Goal: Transaction & Acquisition: Purchase product/service

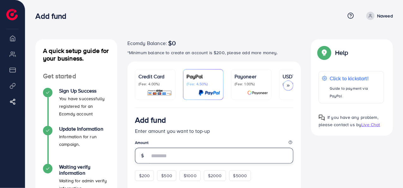
click at [177, 156] on input "number" at bounding box center [222, 155] width 144 height 16
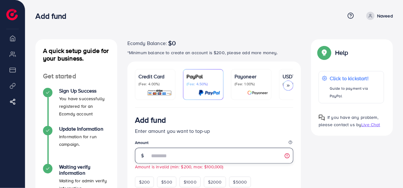
type input "*"
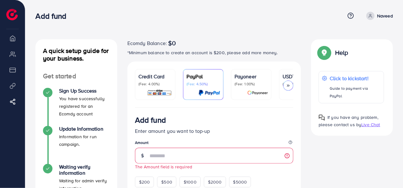
click at [291, 84] on div at bounding box center [288, 85] width 10 height 10
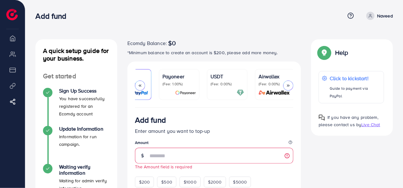
scroll to position [0, 74]
click at [233, 86] on div "USDT (Fee: 0.00%)" at bounding box center [226, 84] width 34 height 24
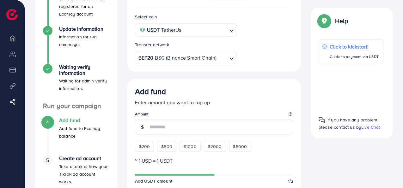
scroll to position [95, 0]
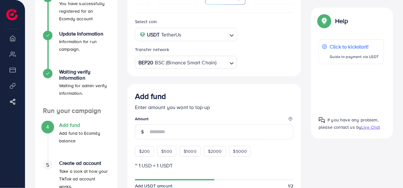
click at [181, 63] on div "BEP20 BSC (Binance Smart Chain)" at bounding box center [182, 61] width 91 height 11
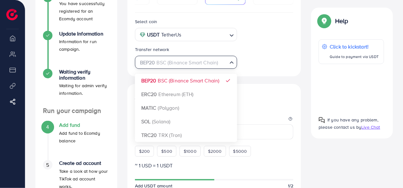
click at [219, 34] on input "Search for option" at bounding box center [206, 35] width 44 height 10
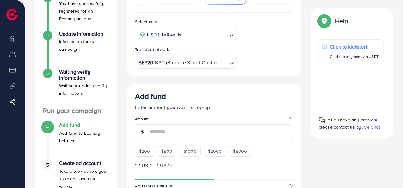
click at [258, 46] on div "Select coin USDT TetherUs Loading... USDT TetherUs USDC USD Coin Transfer netwo…" at bounding box center [214, 43] width 169 height 51
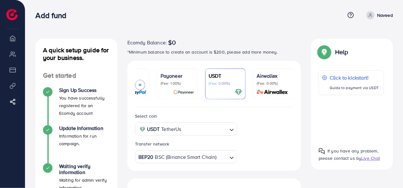
scroll to position [0, 0]
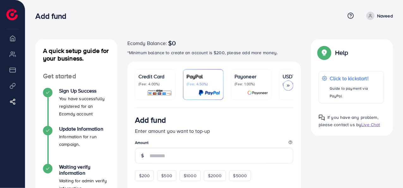
click at [287, 84] on icon at bounding box center [288, 85] width 4 height 4
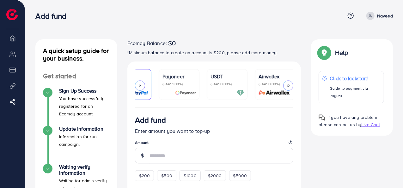
scroll to position [0, 74]
click at [231, 82] on p "(Fee: 0.00%)" at bounding box center [226, 83] width 34 height 5
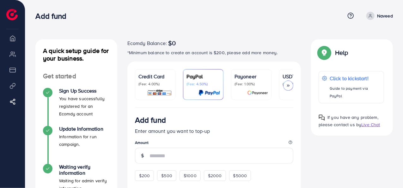
click at [244, 81] on p "(Fee: 1.00%)" at bounding box center [252, 83] width 34 height 5
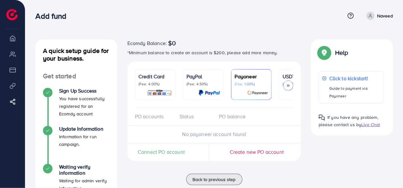
click at [285, 77] on p "USDT" at bounding box center [300, 76] width 34 height 8
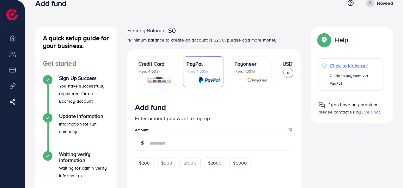
scroll to position [12, 0]
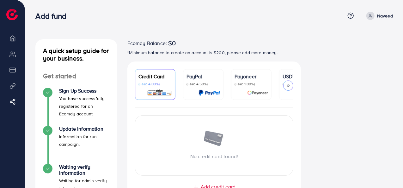
click at [288, 82] on div at bounding box center [288, 85] width 10 height 10
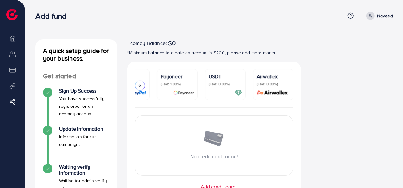
scroll to position [32, 0]
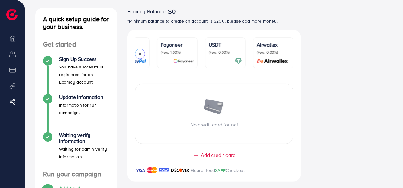
click at [227, 68] on ul "Credit Card (Fee: 4.00%) PayPal (Fee: 4.50%) Payoneer (Fee: 1.00%) USDT (Fee: 0…" at bounding box center [214, 56] width 159 height 39
click at [221, 53] on p "(Fee: 0.00%)" at bounding box center [226, 52] width 34 height 5
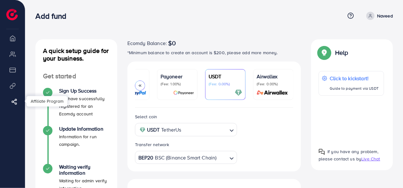
click at [15, 106] on link "Affiliate Program" at bounding box center [13, 101] width 16 height 13
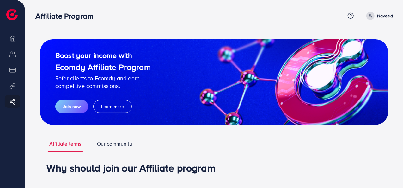
click at [13, 38] on li "Overview" at bounding box center [12, 38] width 25 height 13
click at [16, 98] on icon at bounding box center [14, 101] width 6 height 6
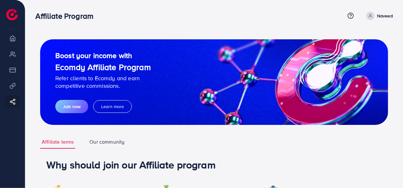
click at [372, 14] on icon at bounding box center [371, 16] width 4 height 4
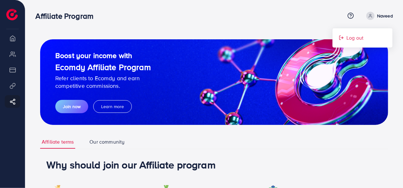
click at [359, 36] on span "Log out" at bounding box center [355, 38] width 17 height 8
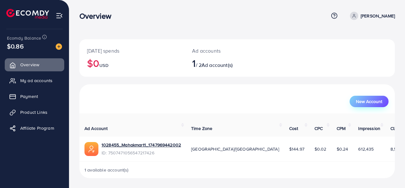
click at [364, 99] on span "New Account" at bounding box center [369, 101] width 26 height 4
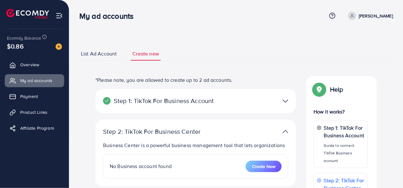
select select
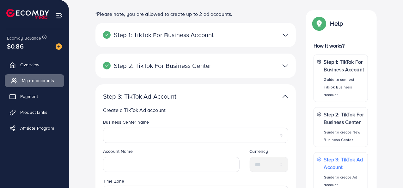
scroll to position [46, 0]
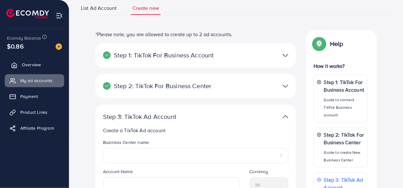
click at [31, 65] on span "Overview" at bounding box center [31, 64] width 19 height 6
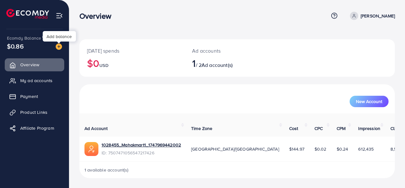
click at [59, 45] on img at bounding box center [59, 46] width 6 height 6
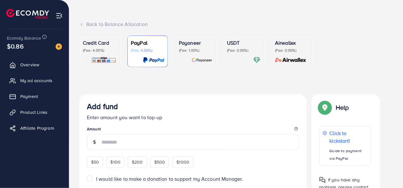
scroll to position [63, 0]
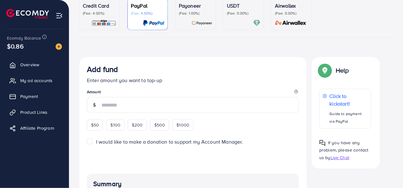
click at [230, 21] on div at bounding box center [244, 22] width 34 height 7
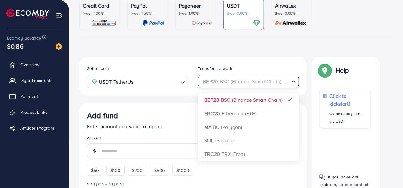
click at [232, 79] on div "BEP20 BSC (Binance Smart Chain)" at bounding box center [246, 80] width 90 height 11
click at [232, 79] on input "Search for option" at bounding box center [245, 82] width 88 height 10
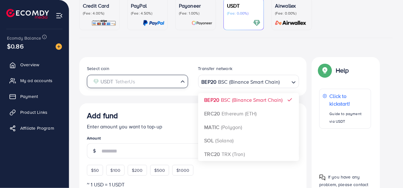
click at [173, 77] on input "Search for option" at bounding box center [134, 82] width 88 height 10
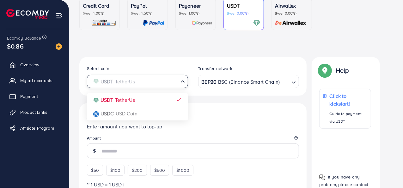
click at [163, 86] on div "USDT TetherUs Loading..." at bounding box center [137, 81] width 101 height 13
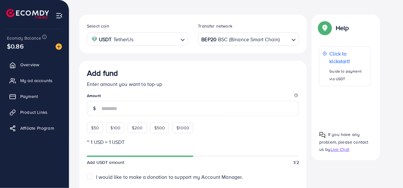
scroll to position [127, 0]
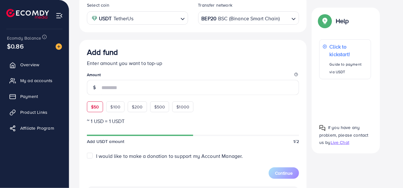
click at [91, 108] on span "$50" at bounding box center [95, 106] width 8 height 6
type input "**"
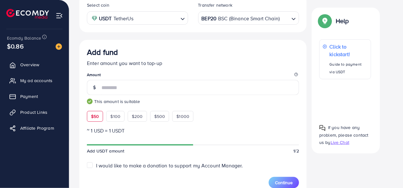
click at [99, 115] on span "$50" at bounding box center [95, 116] width 8 height 6
click at [90, 100] on img at bounding box center [90, 101] width 6 height 6
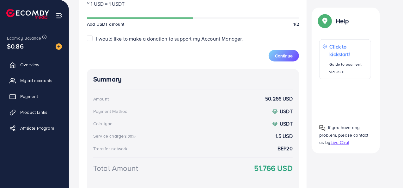
scroll to position [63, 0]
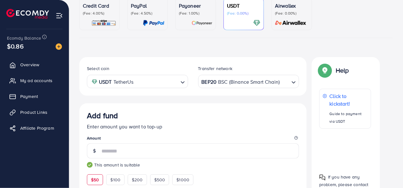
click at [242, 13] on p "(Fee: 0.00%)" at bounding box center [244, 13] width 34 height 5
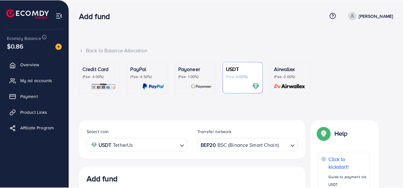
scroll to position [120, 0]
